Goal: Entertainment & Leisure: Consume media (video, audio)

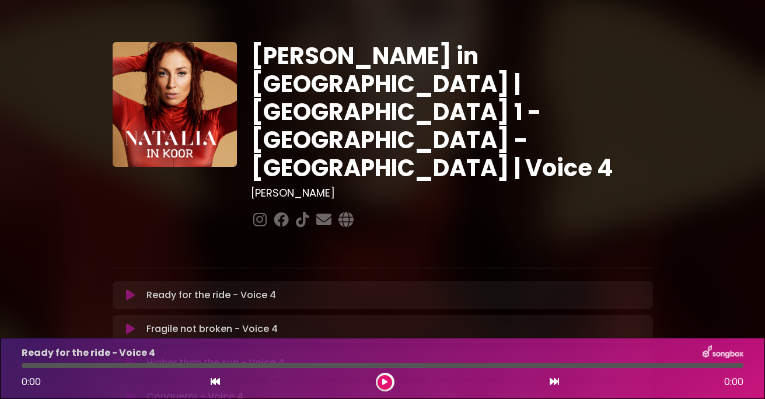
click at [382, 381] on button at bounding box center [385, 382] width 15 height 15
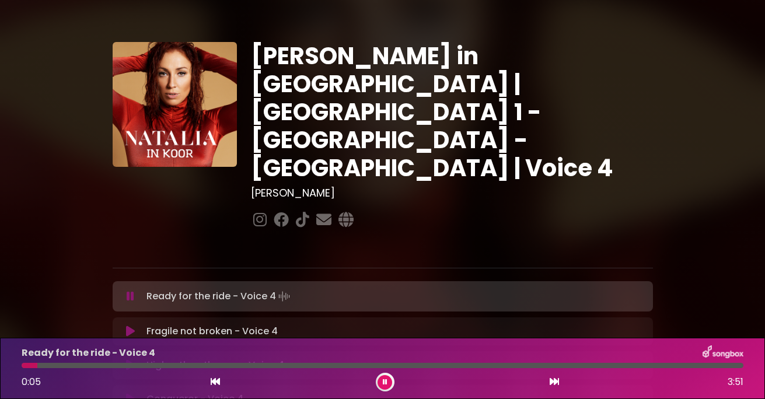
click at [383, 379] on icon at bounding box center [385, 382] width 5 height 7
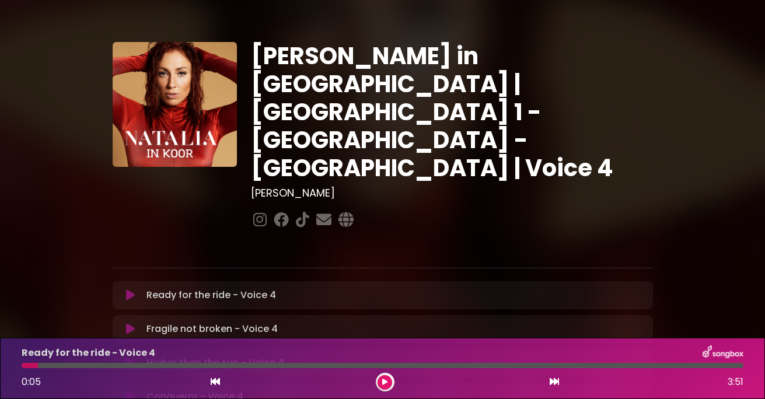
click at [387, 379] on icon at bounding box center [384, 382] width 5 height 7
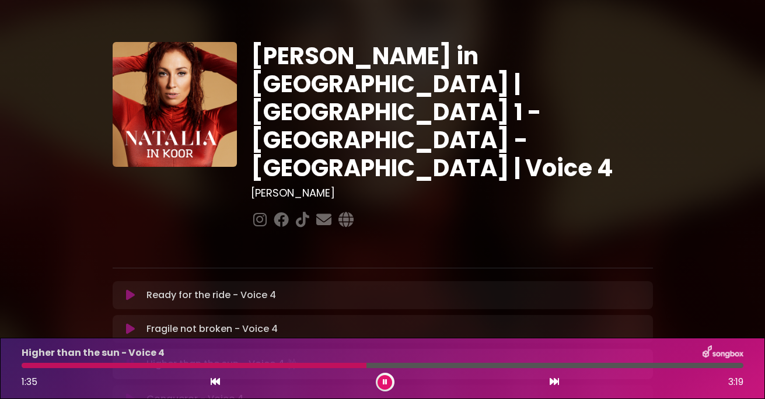
click at [388, 379] on button at bounding box center [385, 382] width 15 height 15
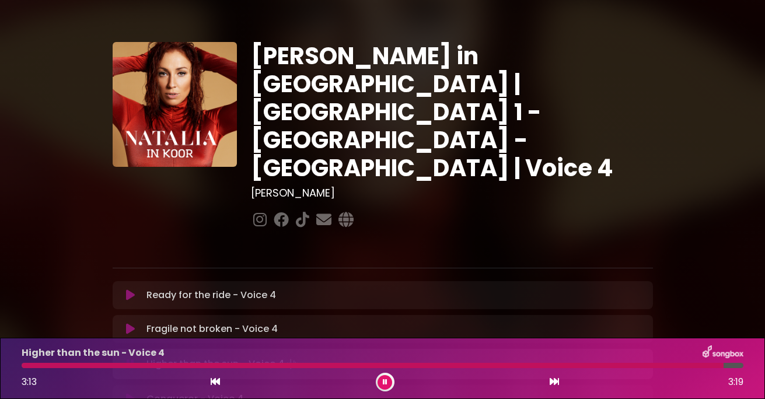
click at [383, 374] on div at bounding box center [385, 382] width 19 height 19
click at [385, 381] on icon at bounding box center [385, 382] width 5 height 7
click at [385, 380] on icon at bounding box center [384, 382] width 5 height 7
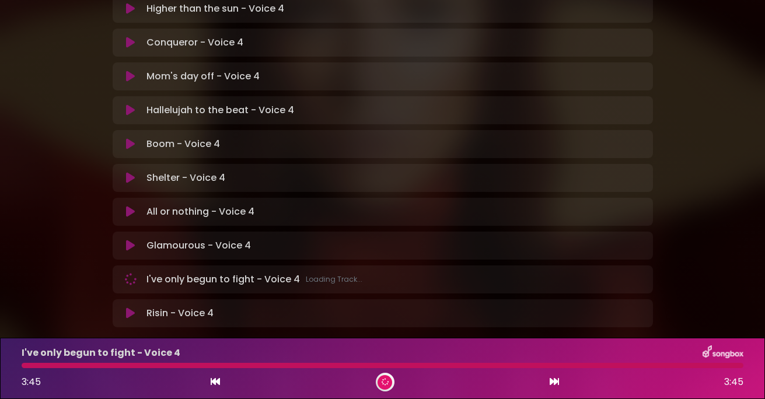
scroll to position [353, 0]
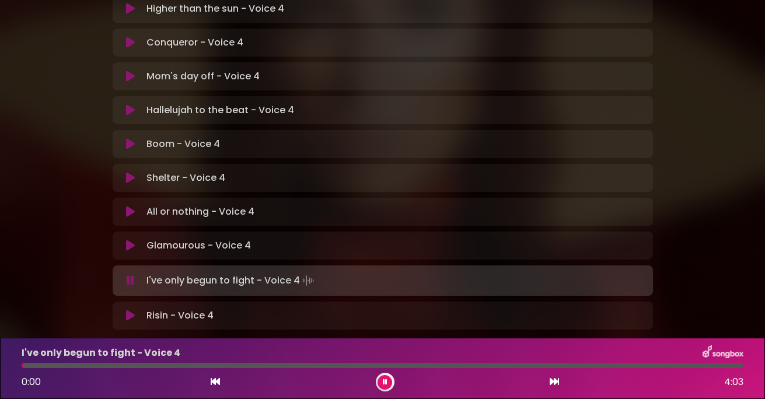
click at [385, 383] on icon at bounding box center [384, 382] width 5 height 7
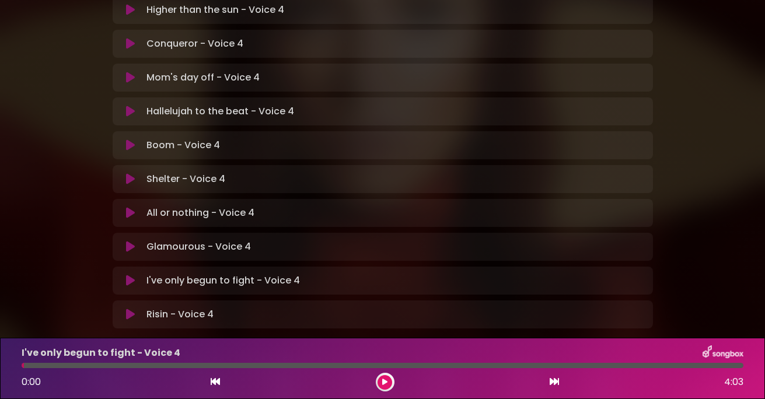
click at [389, 376] on button at bounding box center [385, 382] width 15 height 15
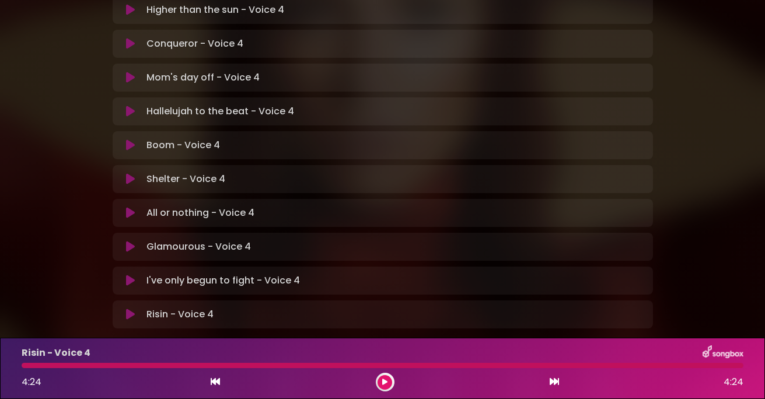
click at [231, 308] on div "Risin - Voice 4 Loading Track..." at bounding box center [394, 315] width 504 height 14
click at [386, 379] on icon at bounding box center [385, 382] width 6 height 7
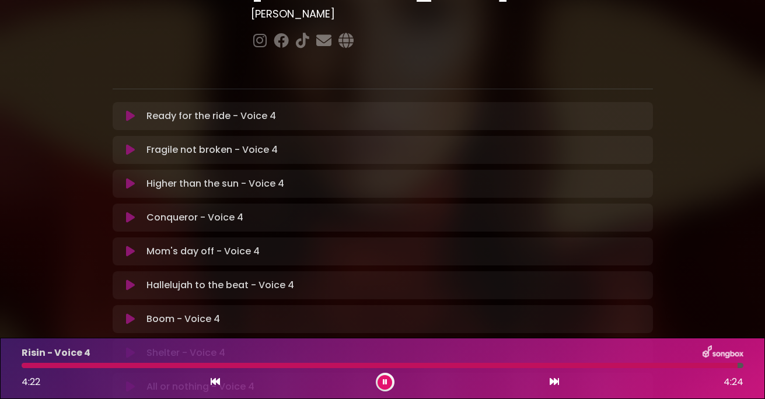
scroll to position [0, 0]
